Goal: Task Accomplishment & Management: Use online tool/utility

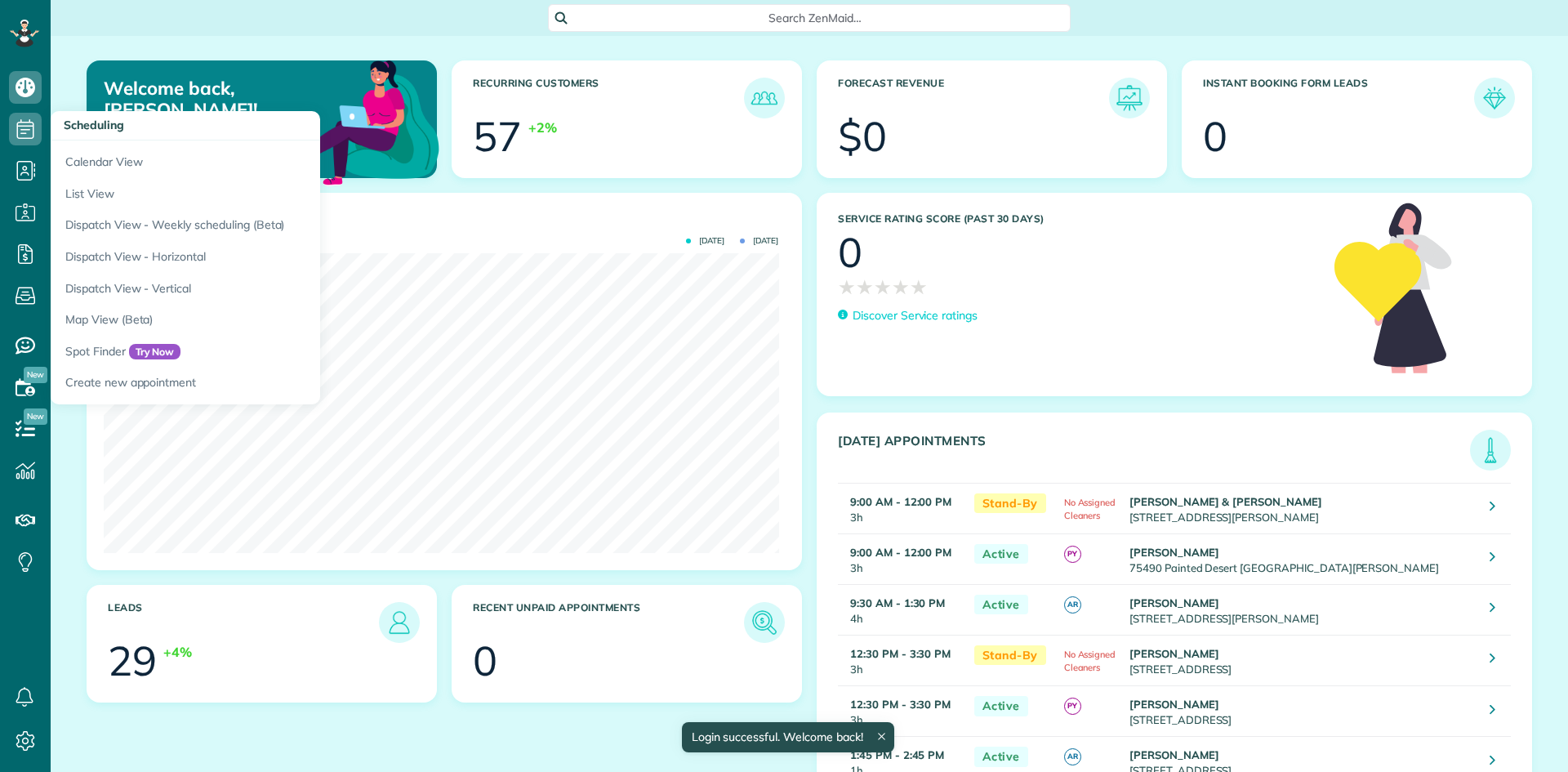
scroll to position [300, 675]
click at [97, 164] on link "Calendar View" at bounding box center [255, 160] width 409 height 38
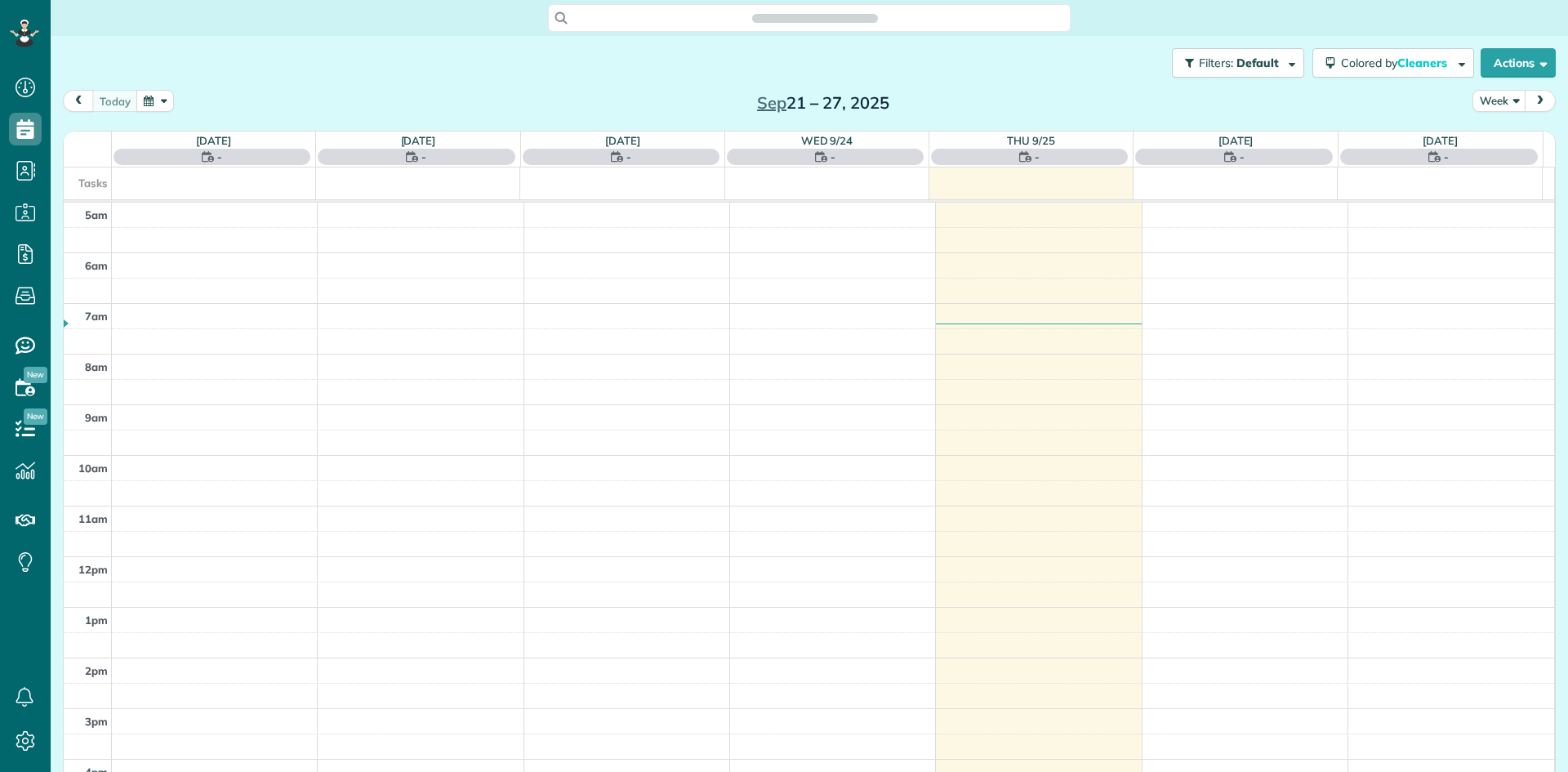
scroll to position [102, 0]
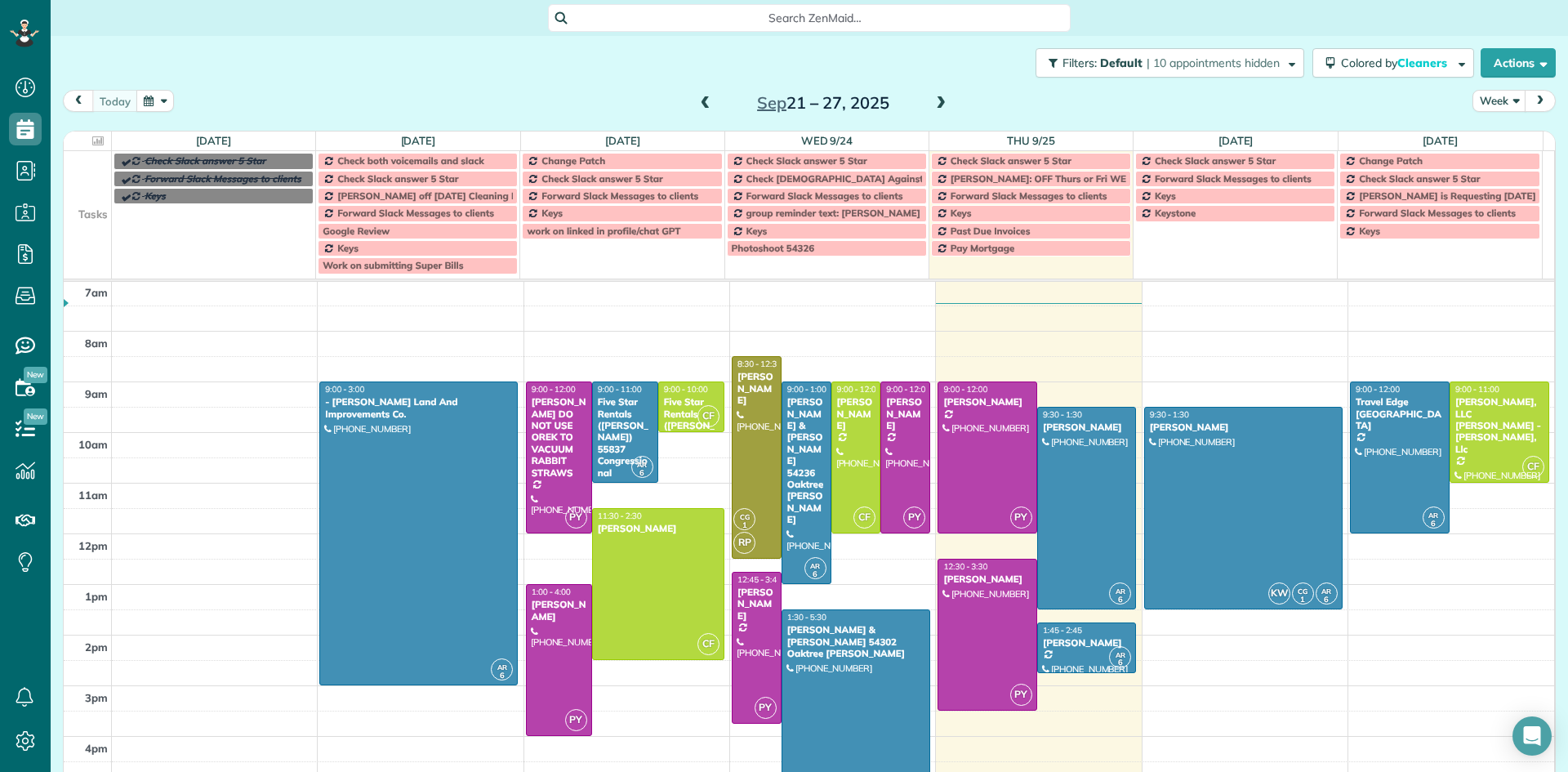
click at [935, 105] on span at bounding box center [941, 103] width 18 height 15
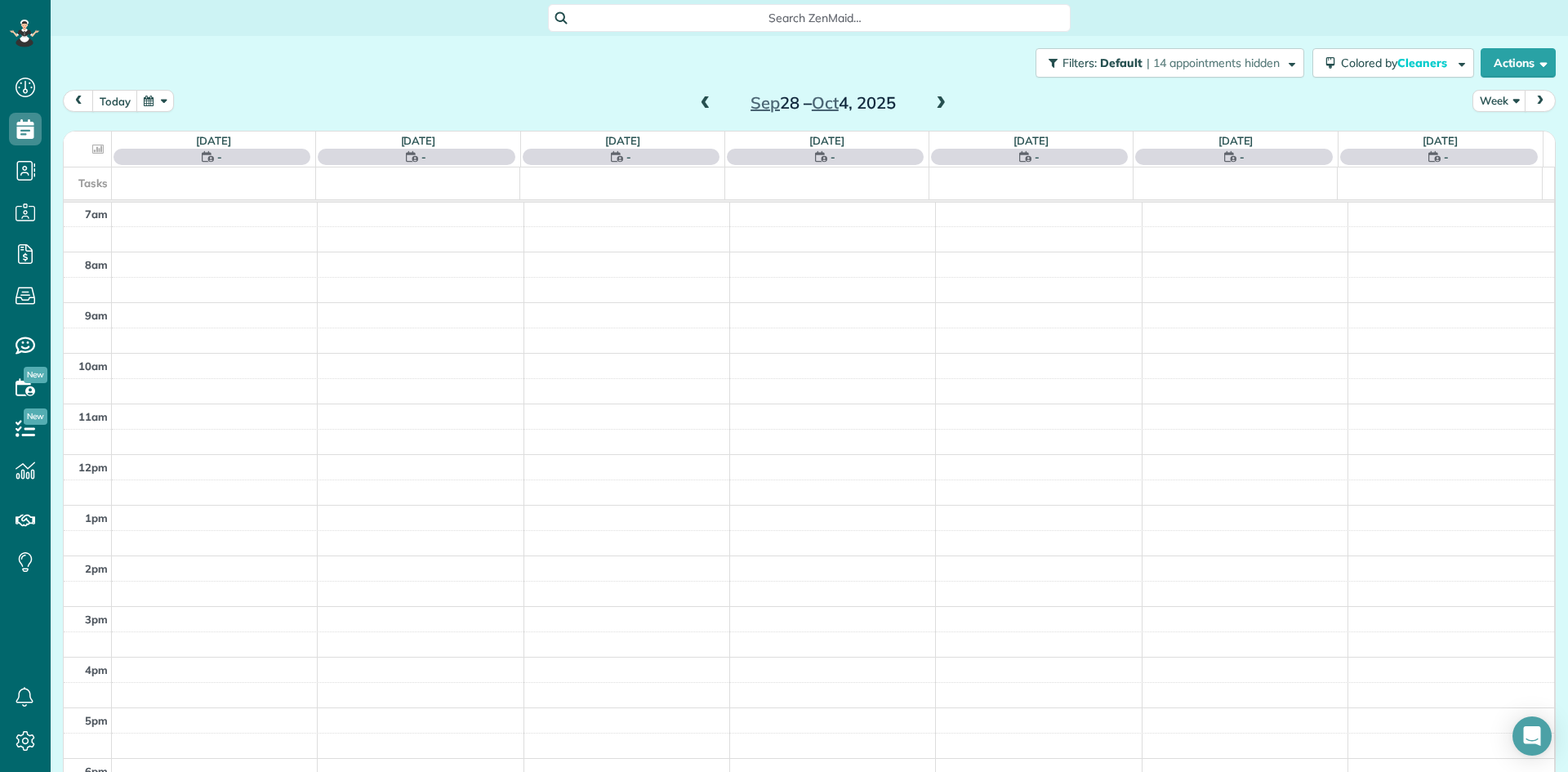
click at [935, 105] on span at bounding box center [941, 103] width 18 height 15
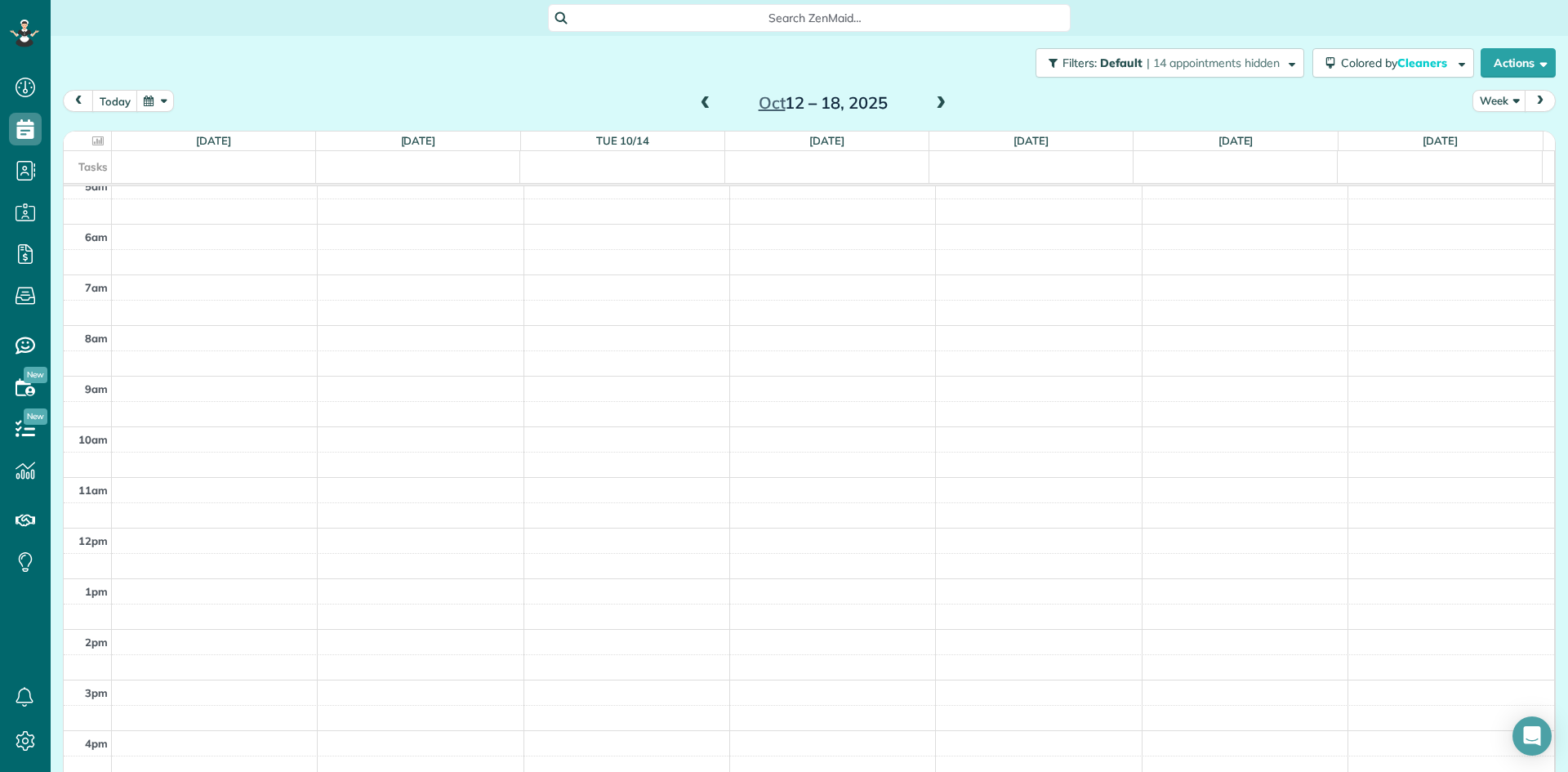
scroll to position [0, 0]
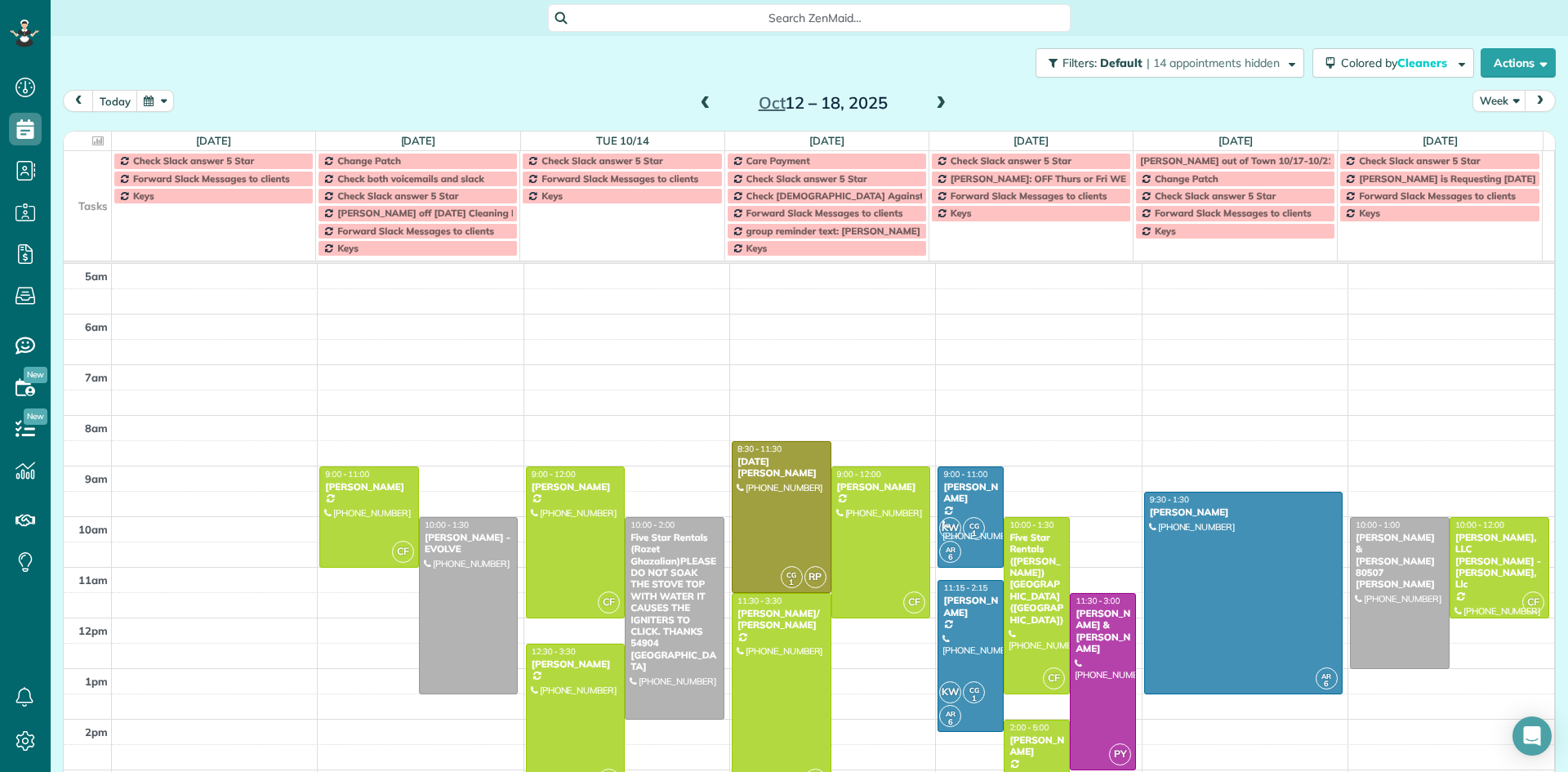
click at [1369, 239] on td "Keys" at bounding box center [1440, 230] width 204 height 52
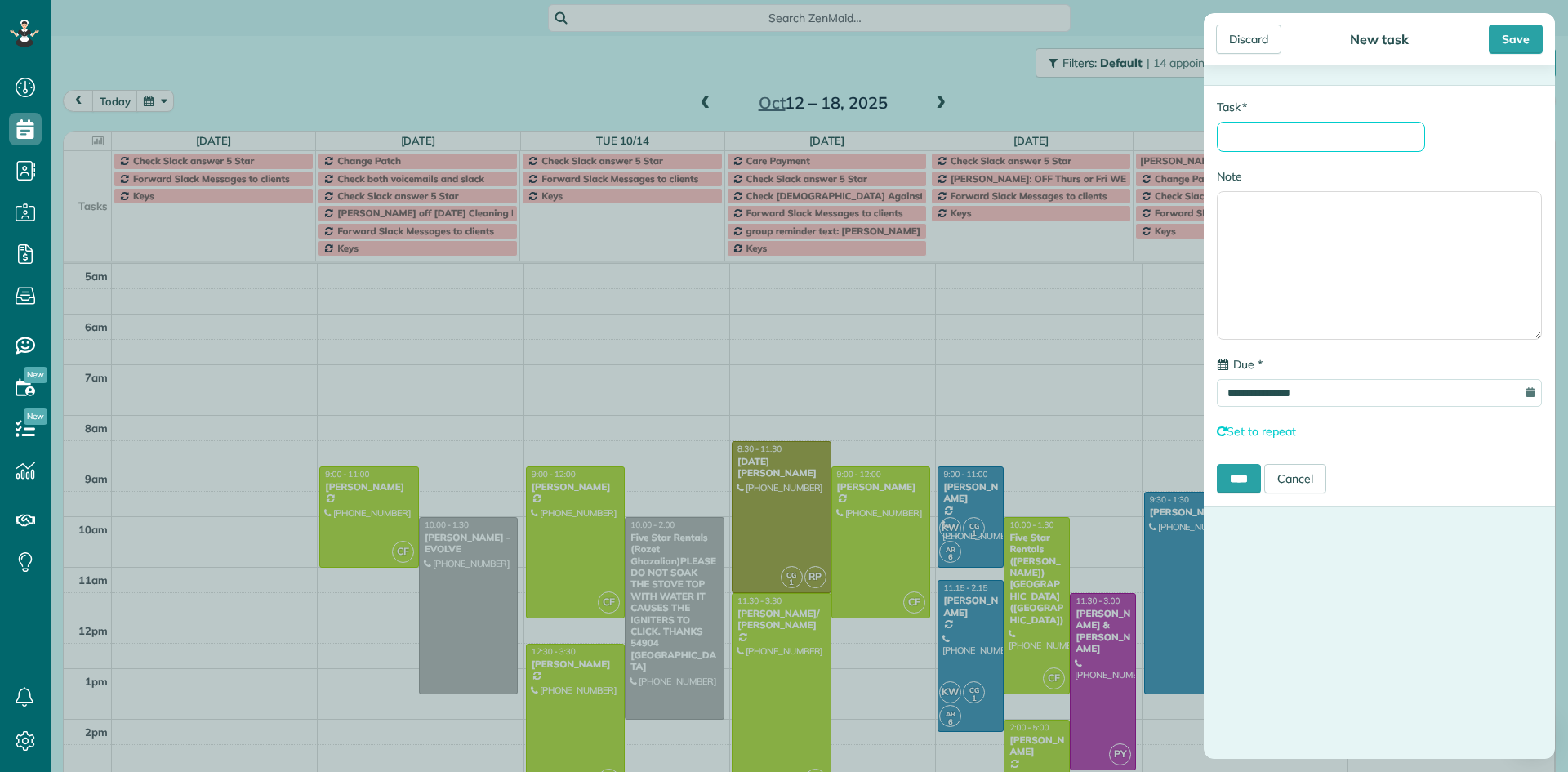
click at [1319, 126] on input "* Task" at bounding box center [1321, 137] width 209 height 30
type input "**********"
click at [1236, 477] on input "****" at bounding box center [1238, 478] width 44 height 29
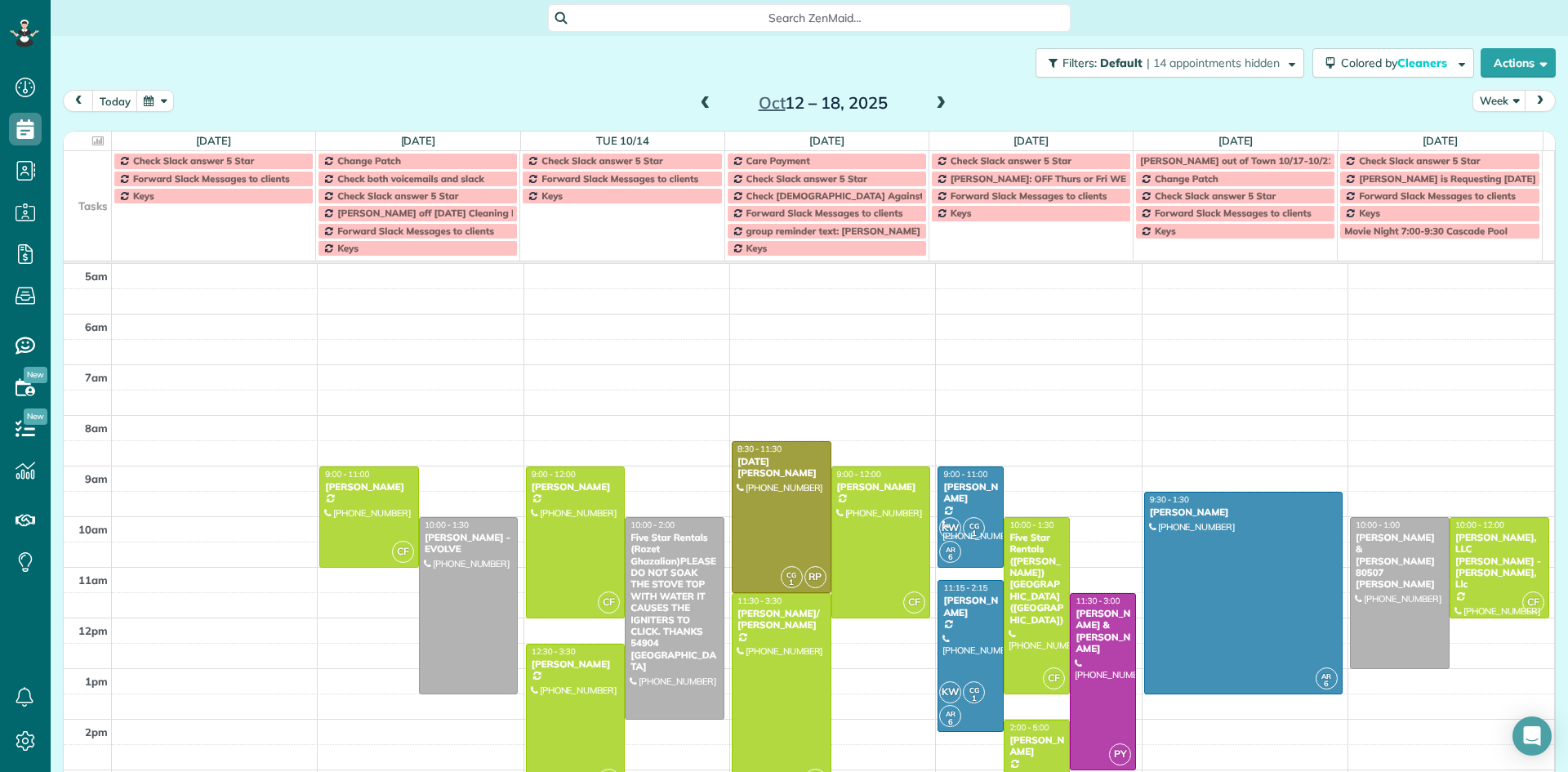
click at [699, 109] on span at bounding box center [705, 103] width 18 height 15
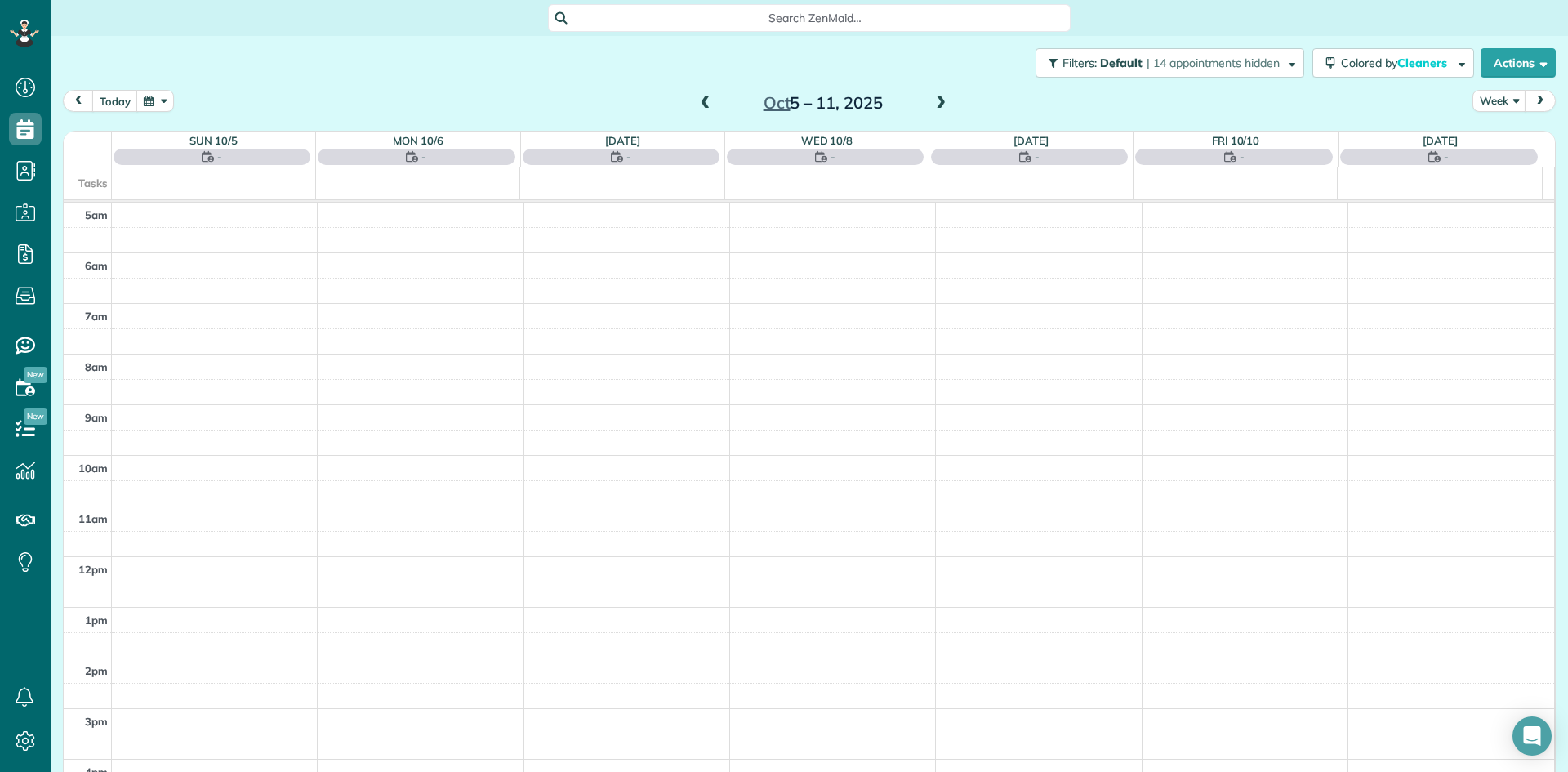
scroll to position [102, 0]
click at [699, 108] on span at bounding box center [705, 103] width 18 height 15
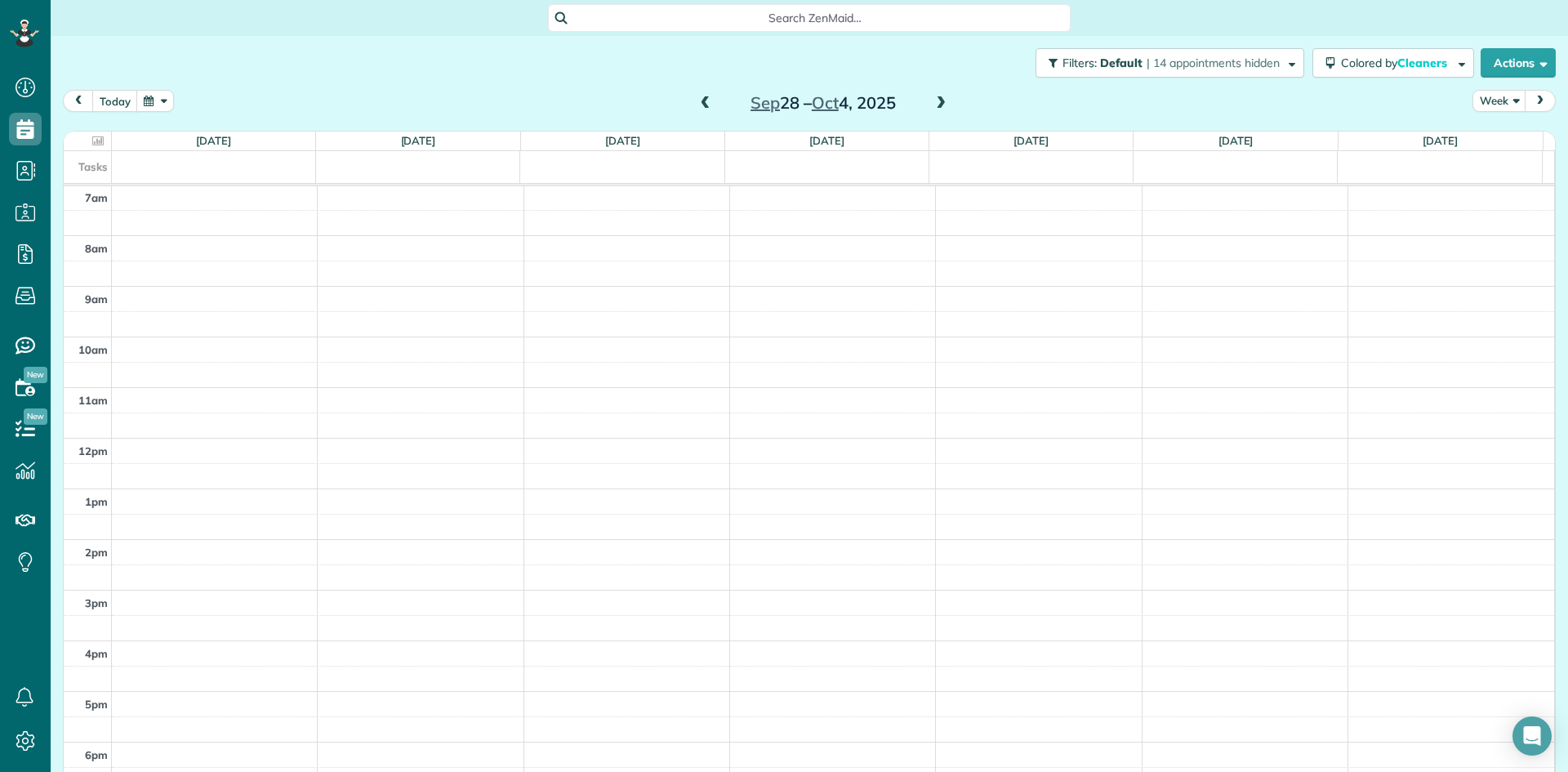
click at [697, 107] on span at bounding box center [705, 103] width 18 height 15
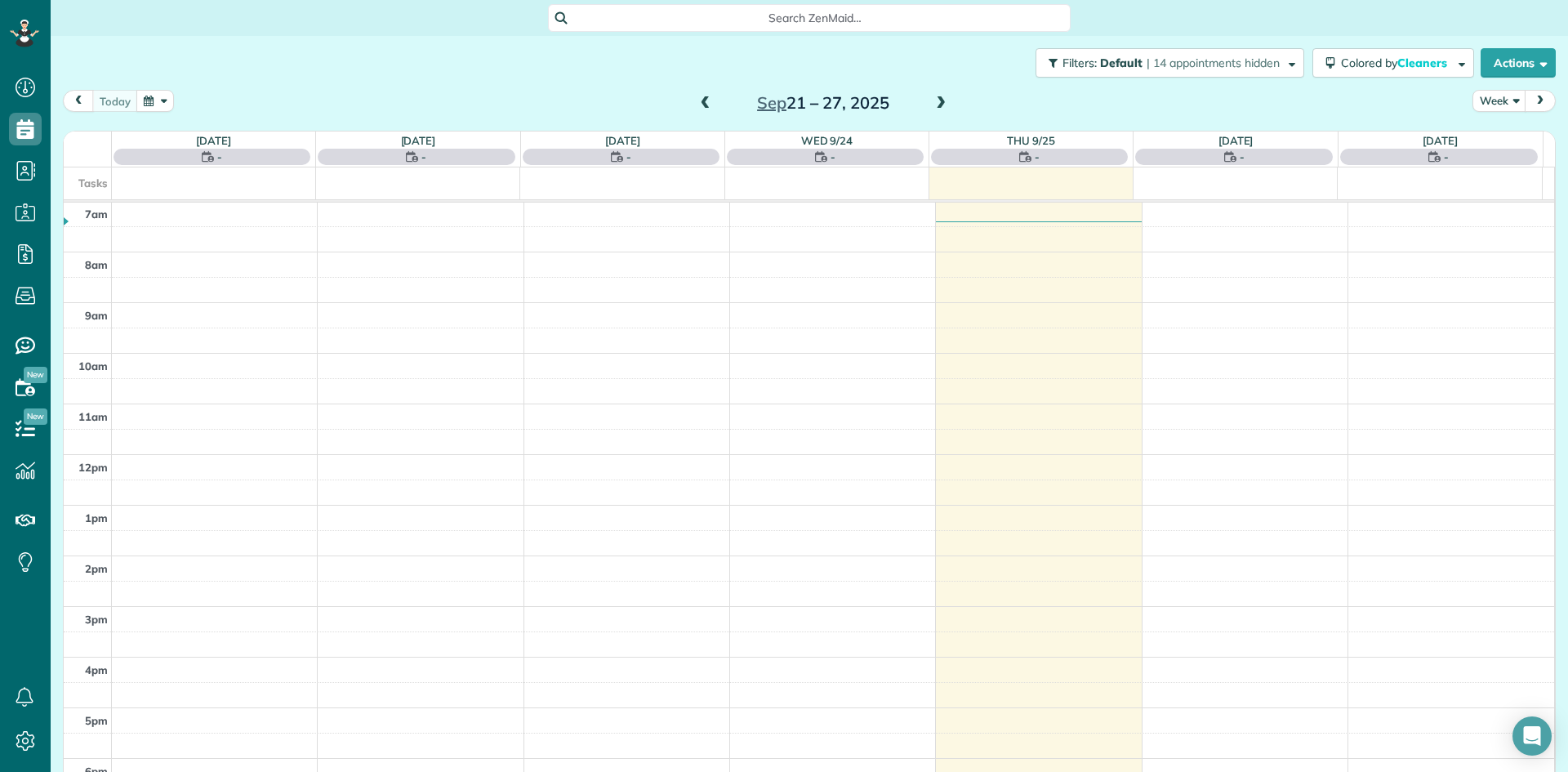
click at [936, 104] on span at bounding box center [941, 103] width 18 height 15
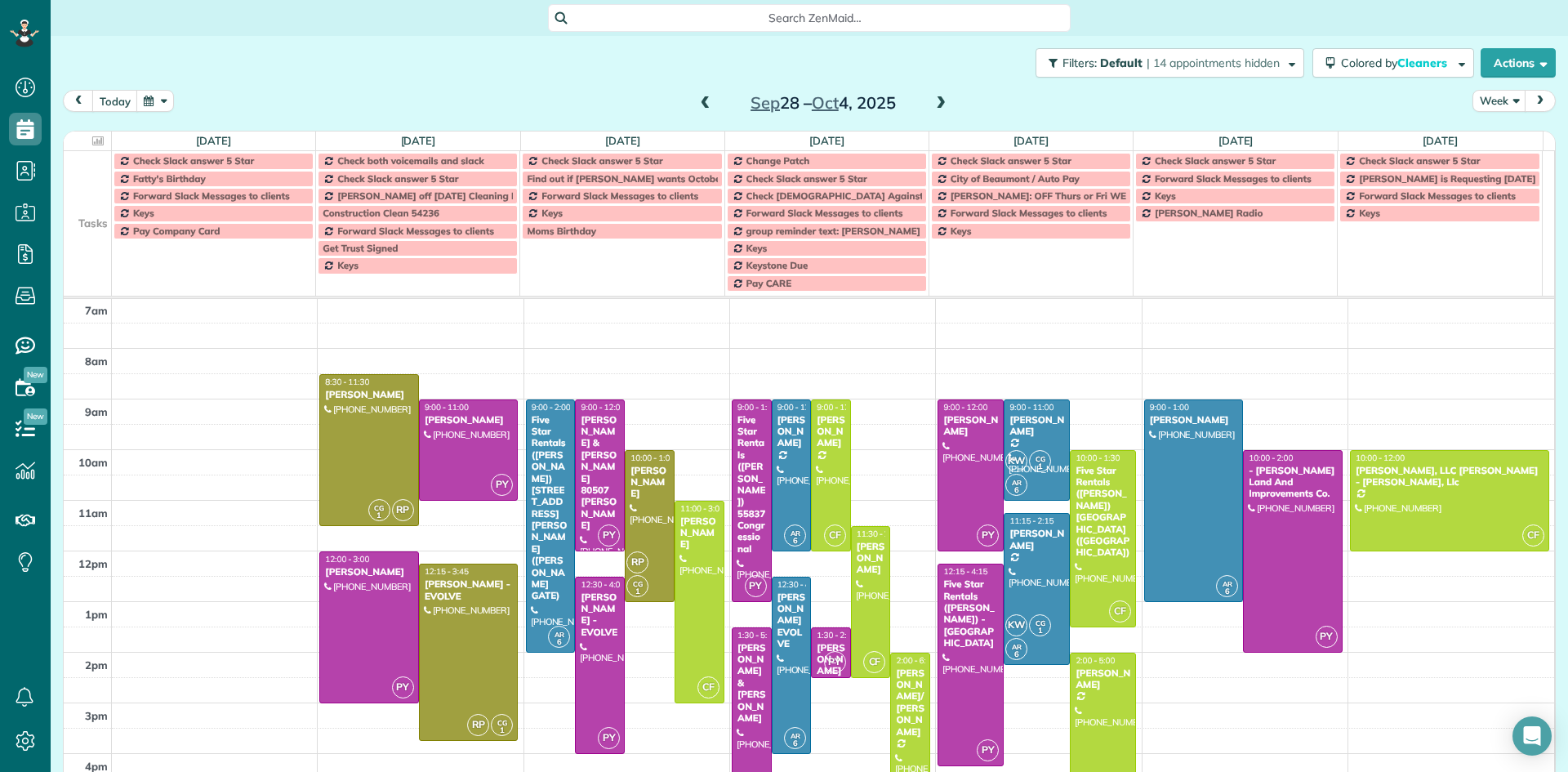
click at [932, 109] on span at bounding box center [941, 103] width 18 height 15
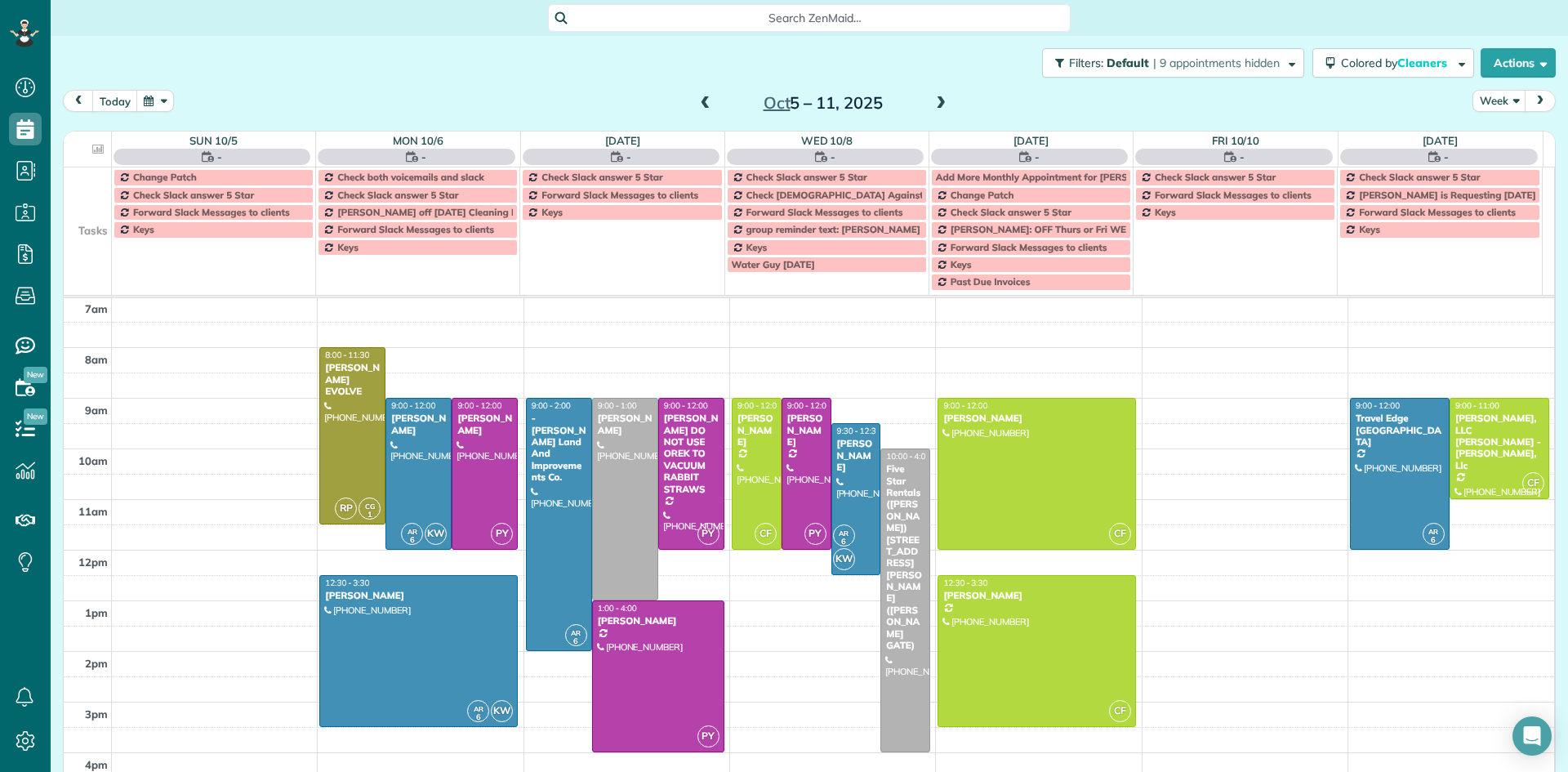
click at [699, 106] on span at bounding box center [705, 103] width 18 height 15
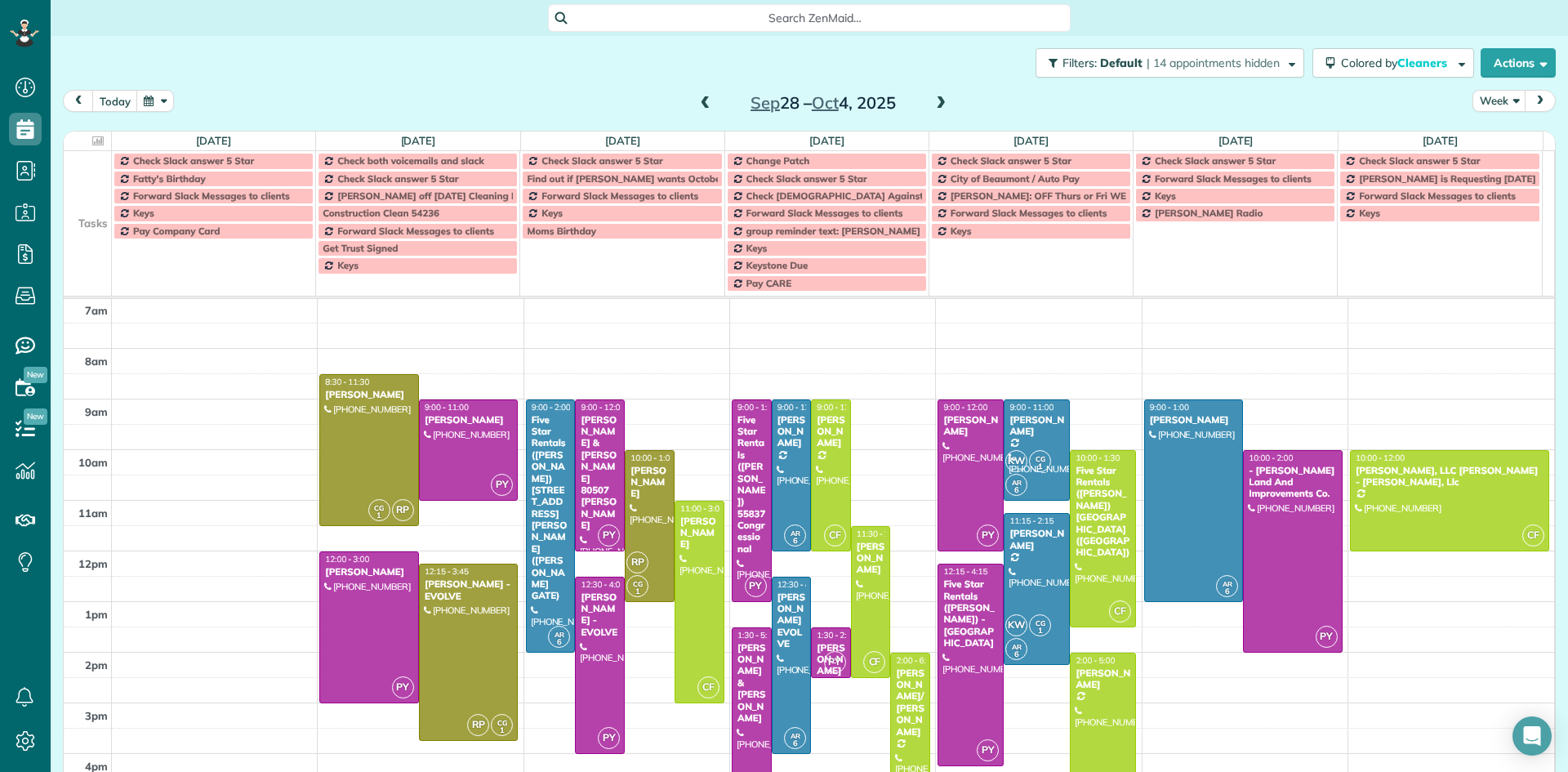
click at [699, 106] on span at bounding box center [705, 103] width 18 height 15
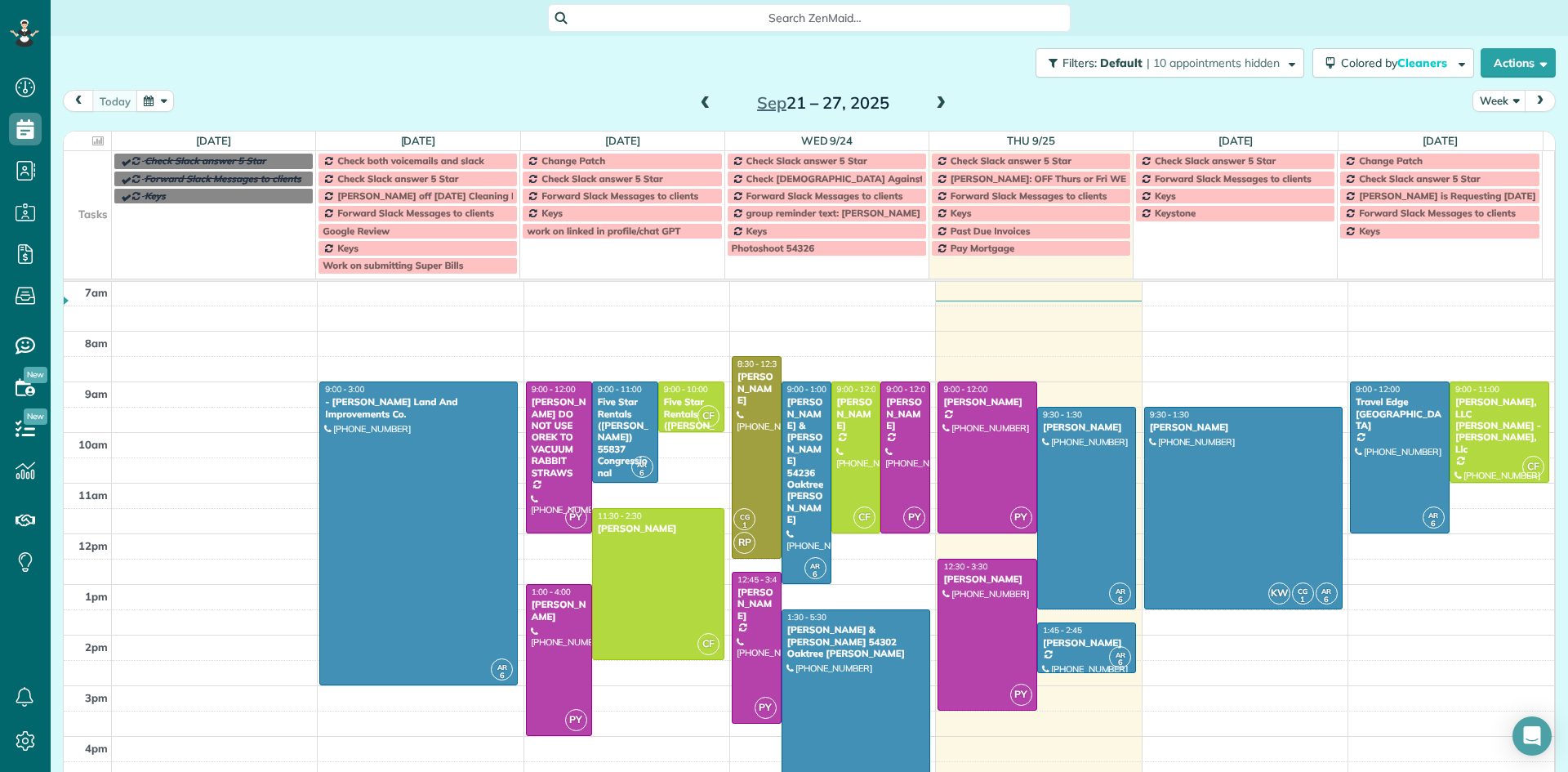
click at [699, 102] on span at bounding box center [705, 103] width 18 height 15
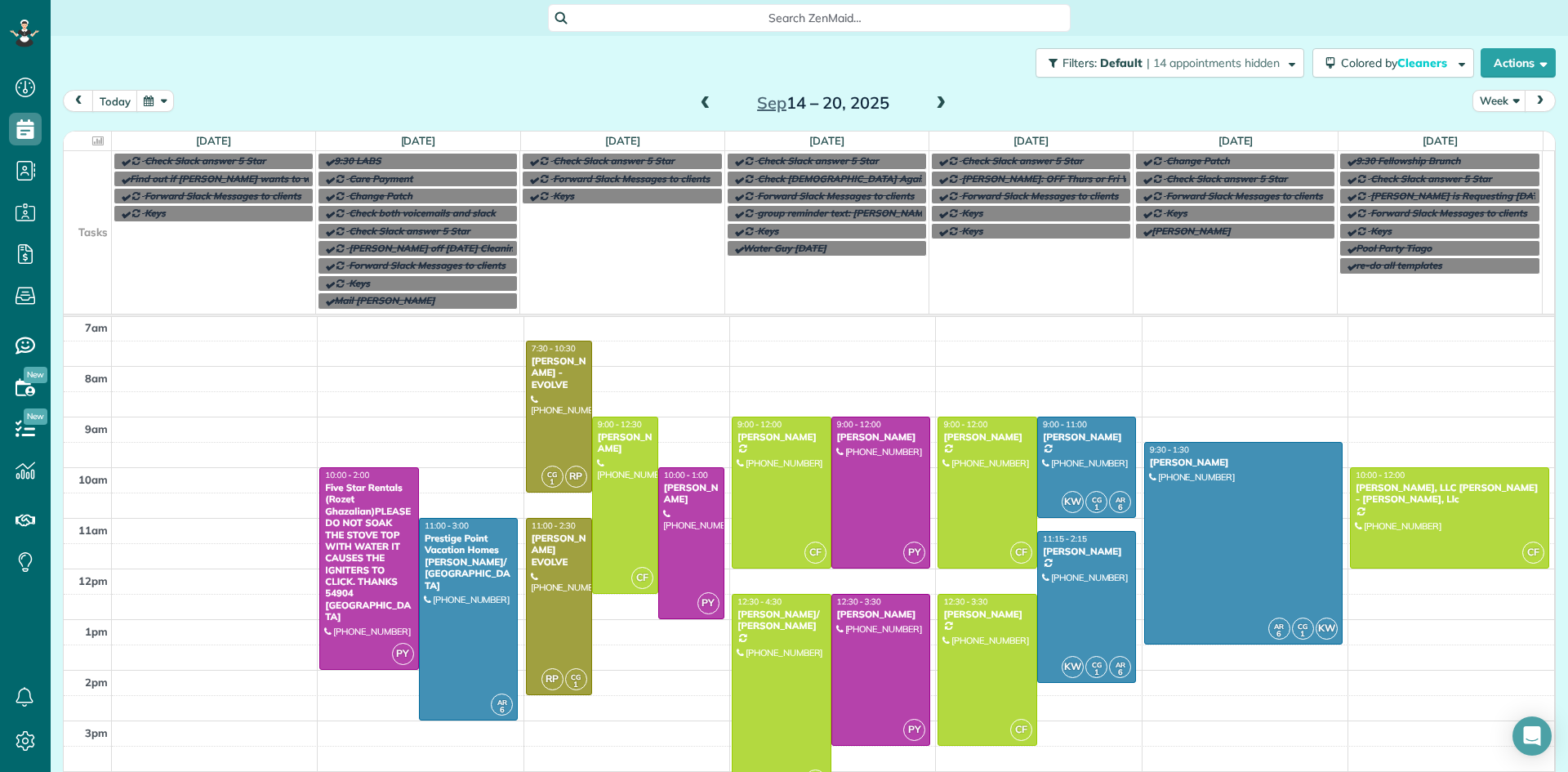
click at [934, 106] on span at bounding box center [941, 103] width 18 height 15
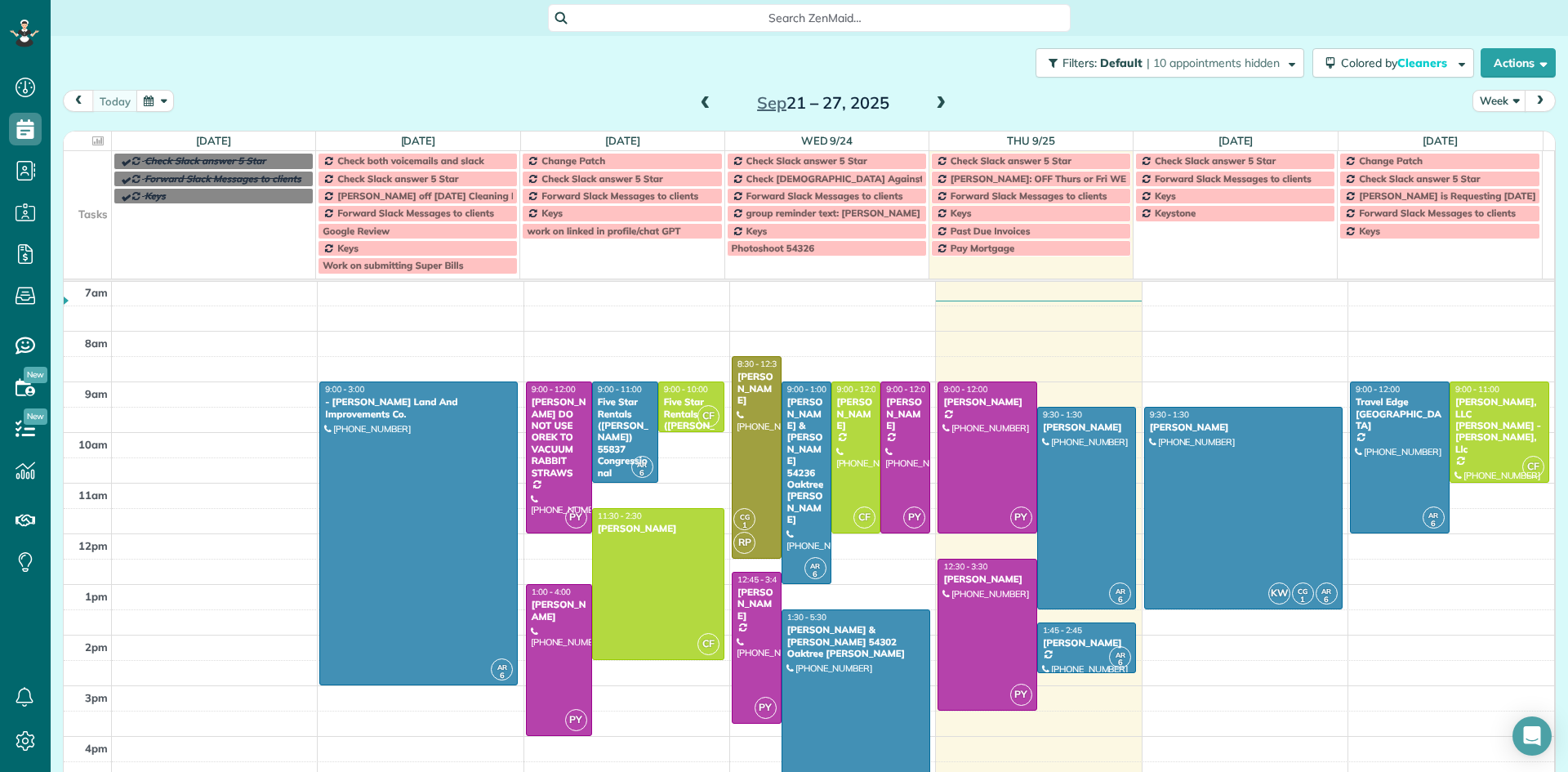
click at [934, 103] on span at bounding box center [941, 103] width 18 height 15
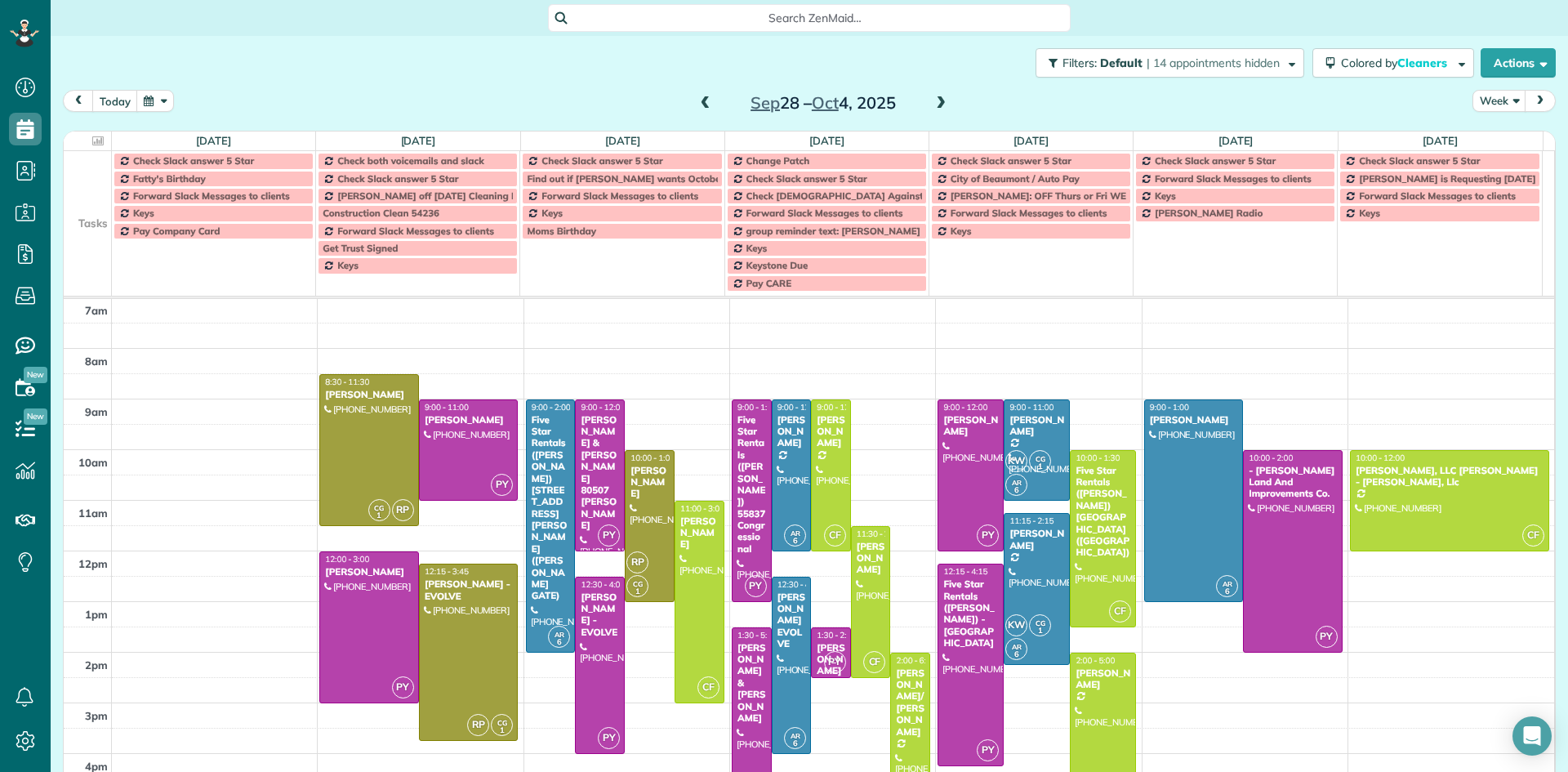
click at [700, 103] on span at bounding box center [705, 103] width 18 height 15
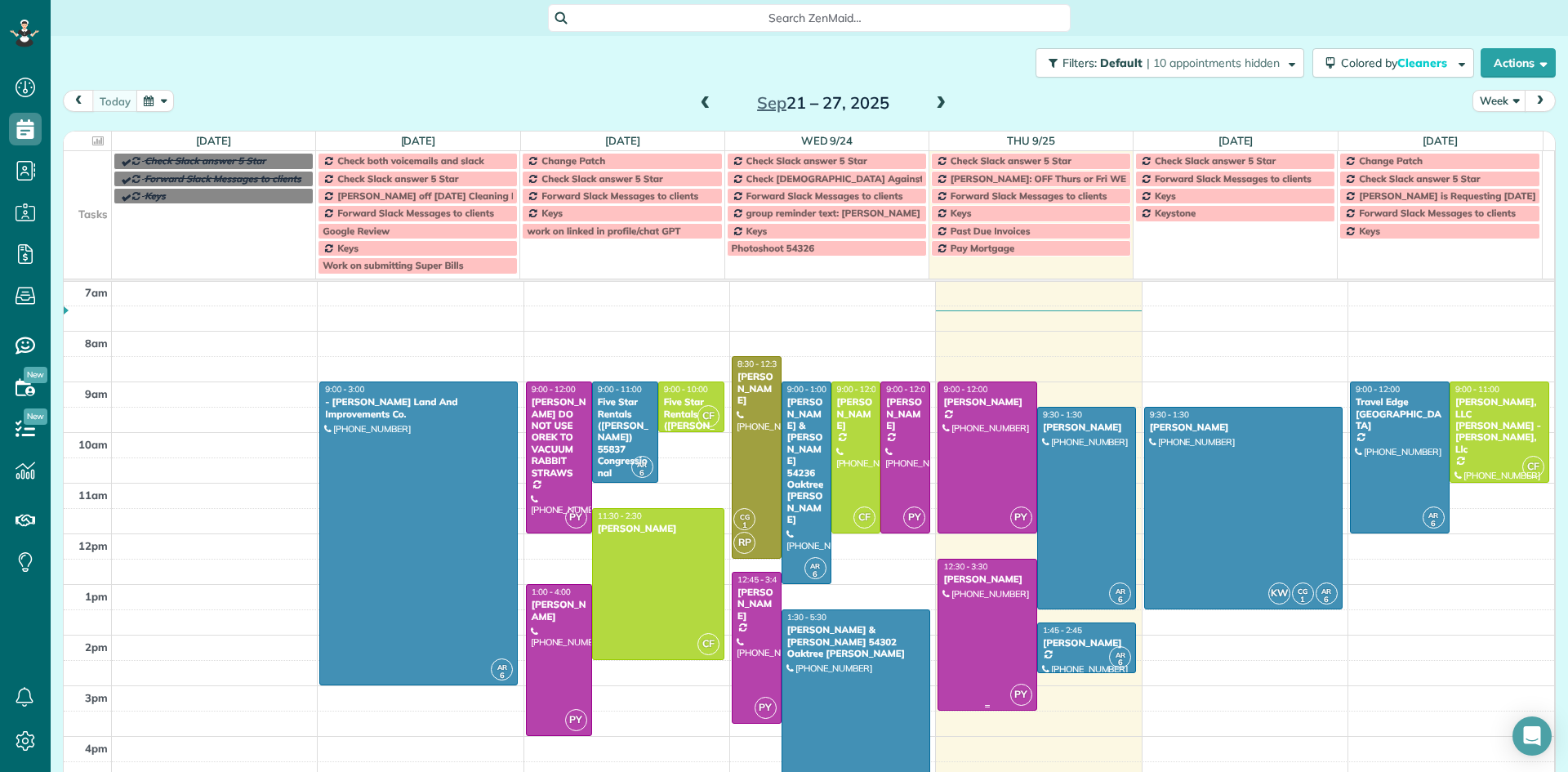
click at [976, 599] on div at bounding box center [987, 635] width 98 height 150
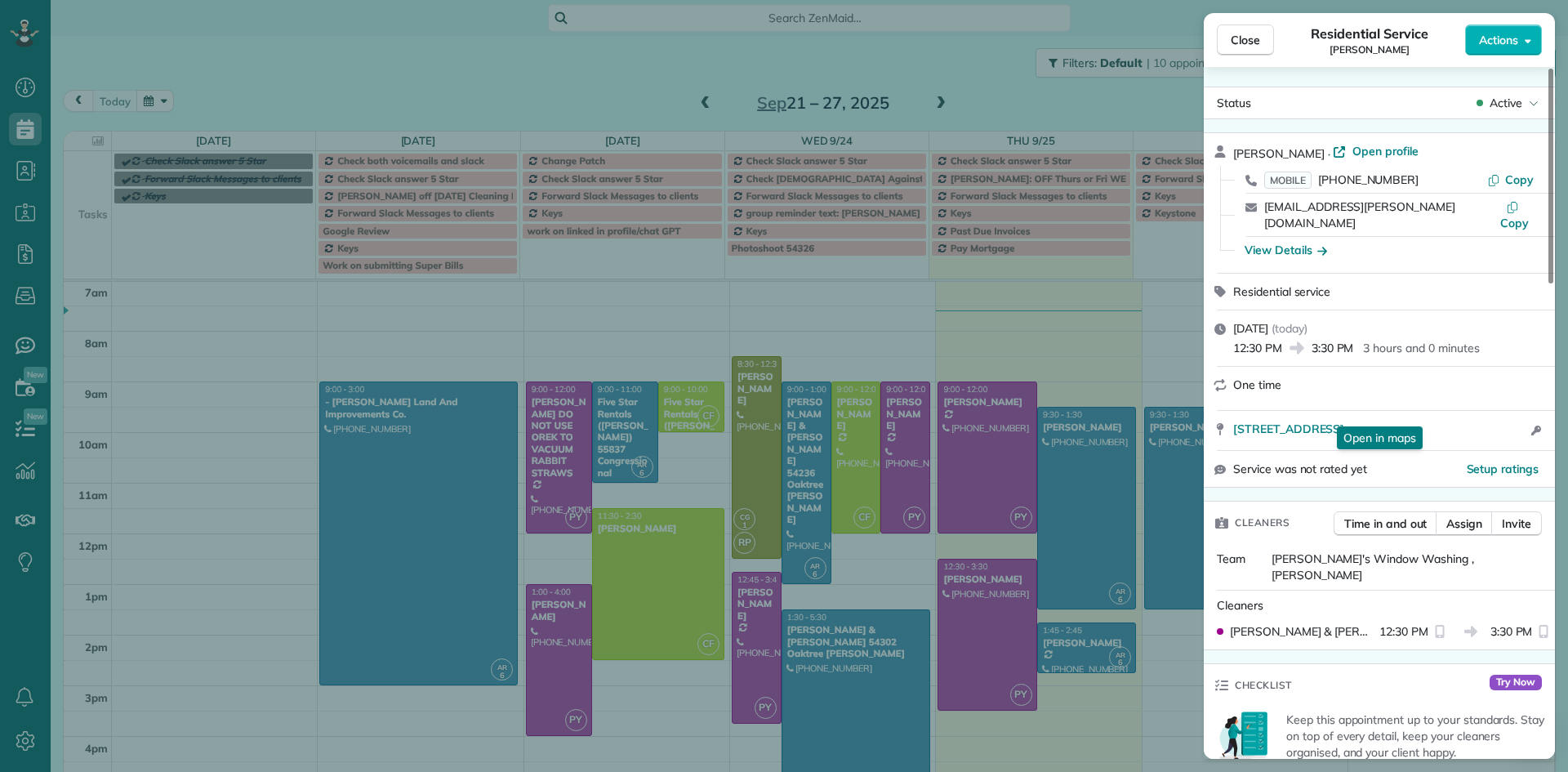
drag, startPoint x: 1552, startPoint y: 269, endPoint x: 1500, endPoint y: 156, distance: 124.4
click at [1548, 197] on div at bounding box center [1551, 176] width 5 height 215
click at [1259, 41] on span "Close" at bounding box center [1245, 40] width 29 height 16
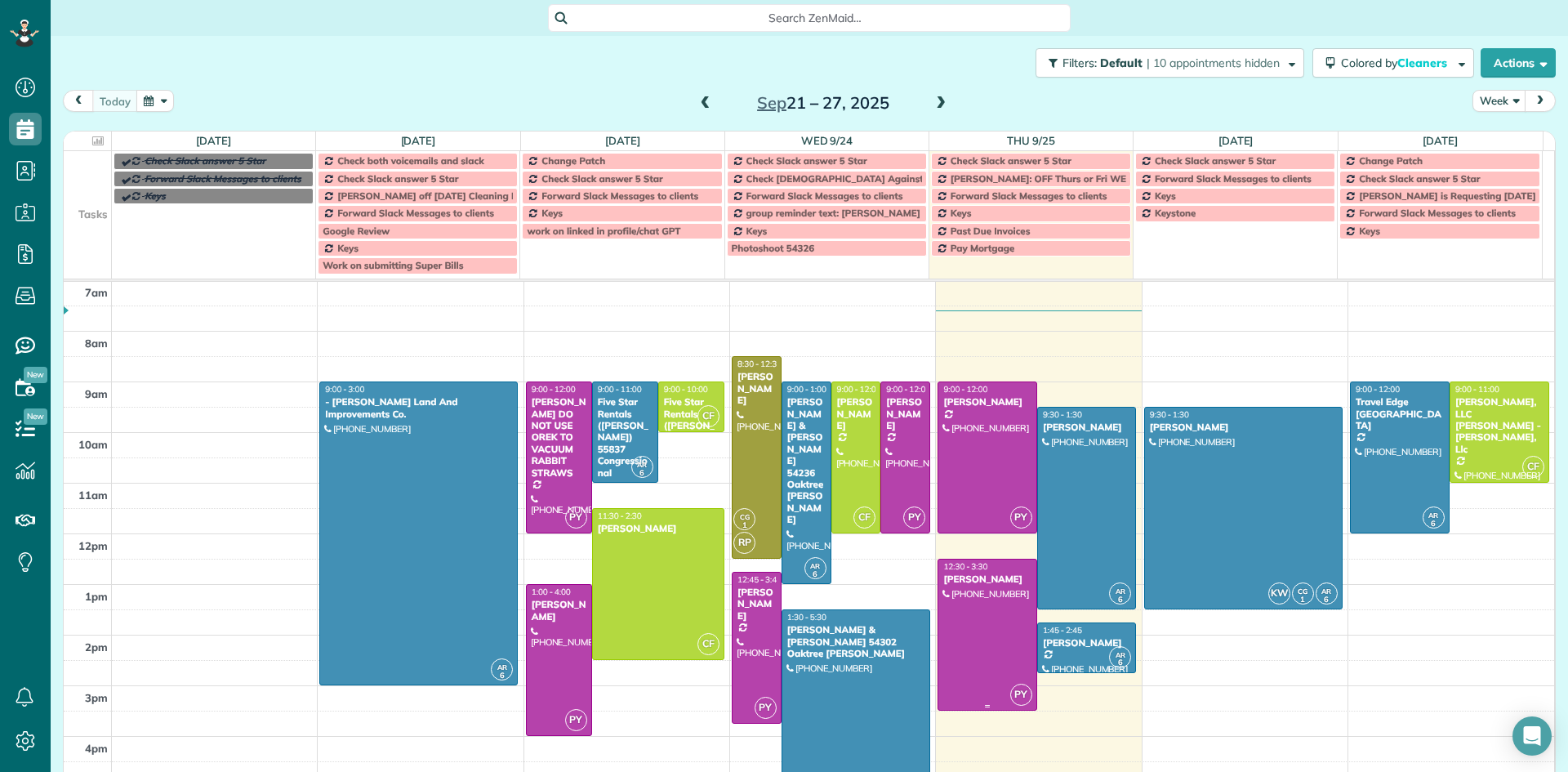
click at [939, 618] on div at bounding box center [987, 635] width 98 height 150
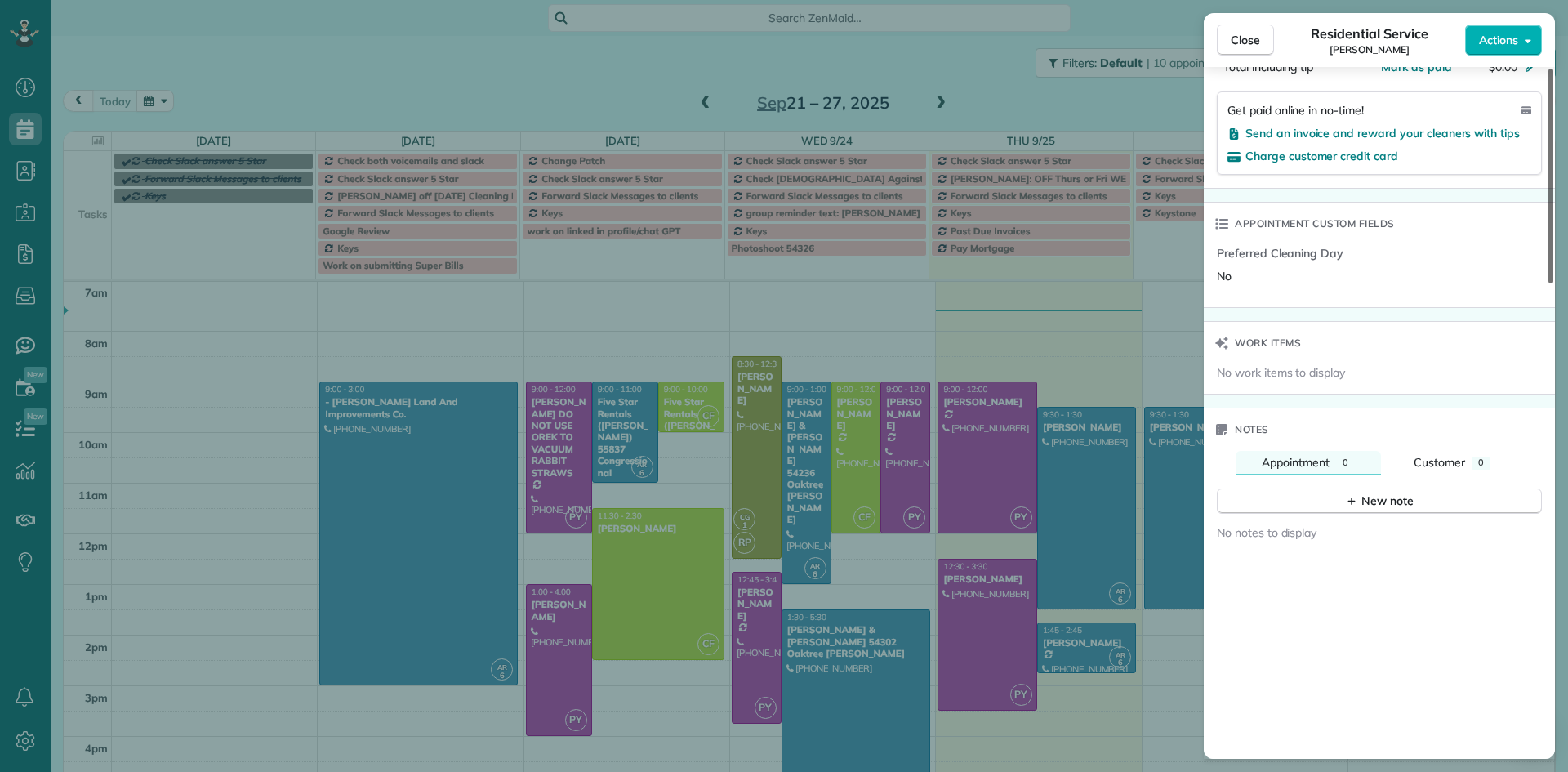
scroll to position [1072, 0]
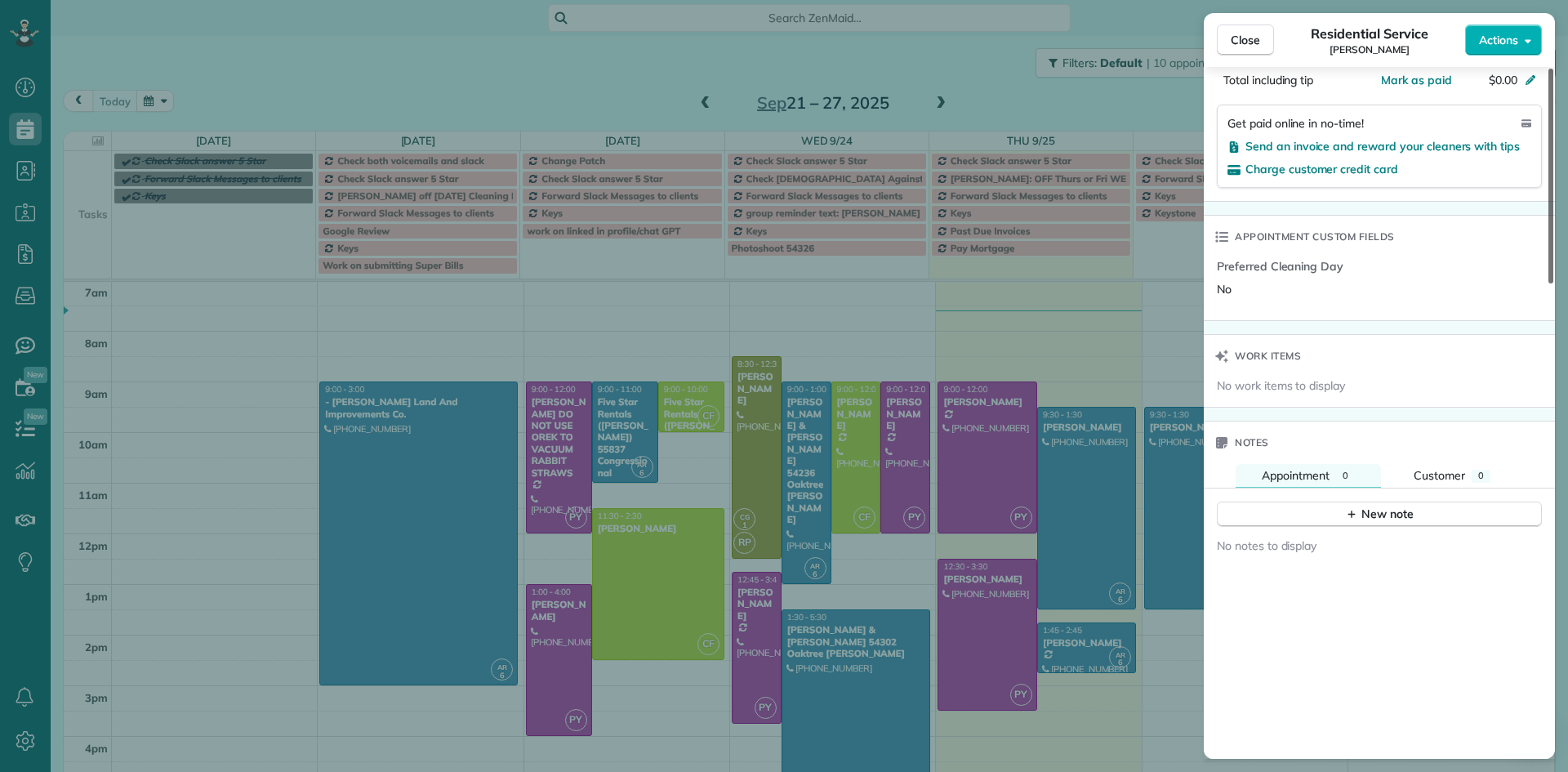
drag, startPoint x: 1554, startPoint y: 210, endPoint x: 1567, endPoint y: 543, distance: 333.3
click at [1553, 283] on div at bounding box center [1551, 176] width 5 height 215
click at [1269, 501] on button "New note" at bounding box center [1379, 514] width 325 height 25
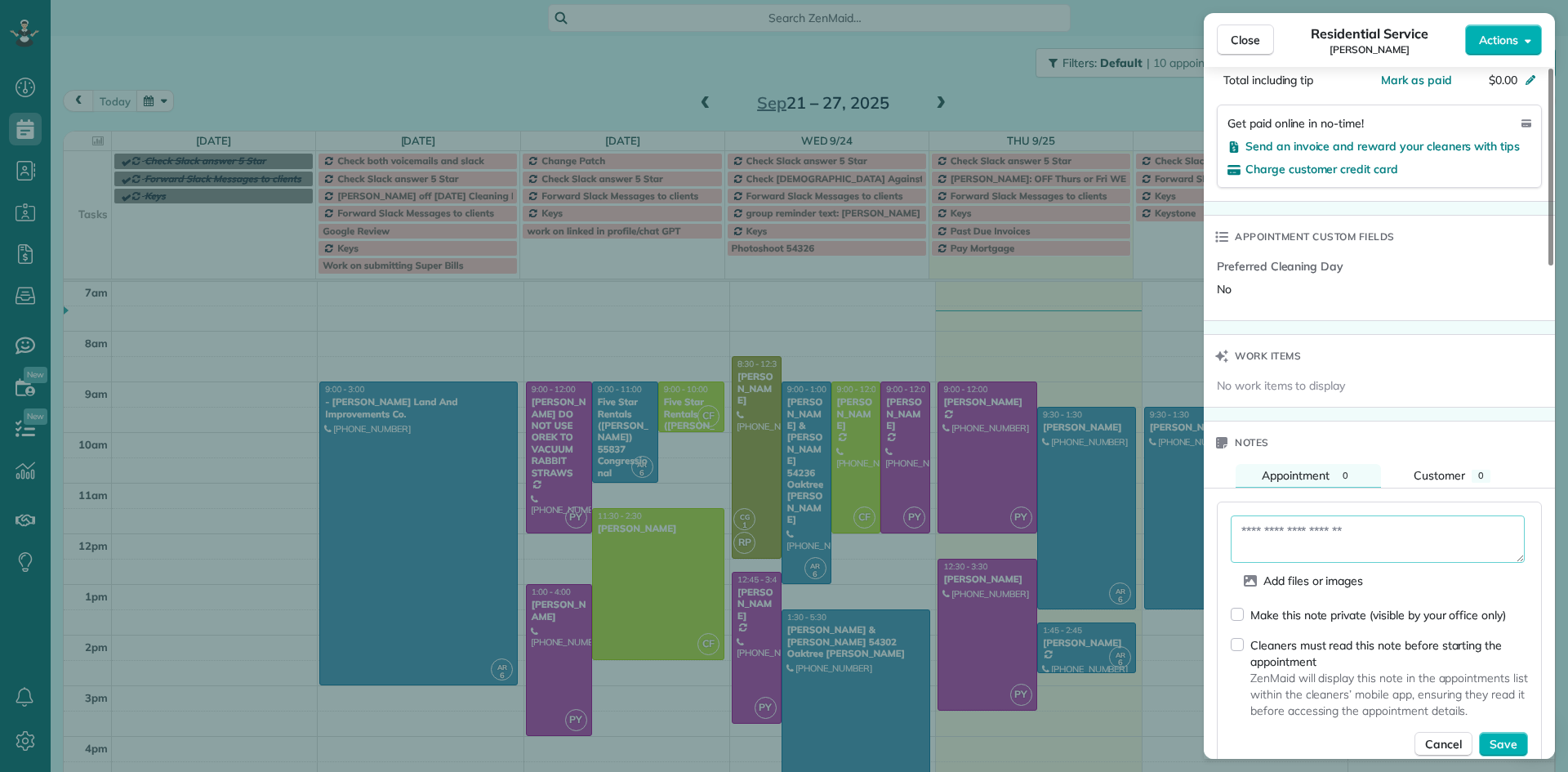
click at [1250, 515] on textarea at bounding box center [1377, 538] width 294 height 47
type textarea "**********"
click at [1504, 736] on span "Save" at bounding box center [1504, 744] width 27 height 16
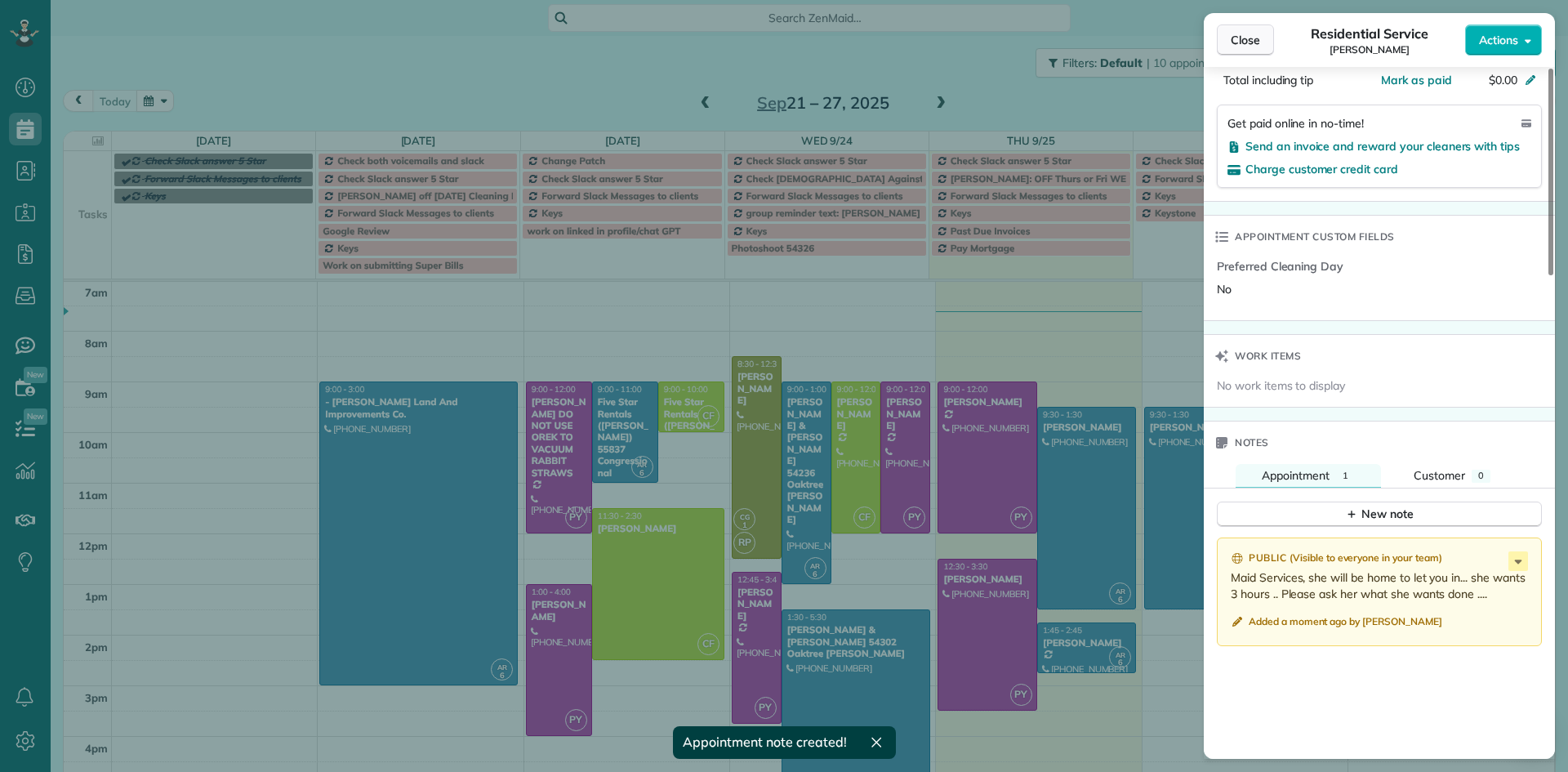
click at [1246, 40] on span "Close" at bounding box center [1245, 40] width 29 height 16
